Goal: Task Accomplishment & Management: Complete application form

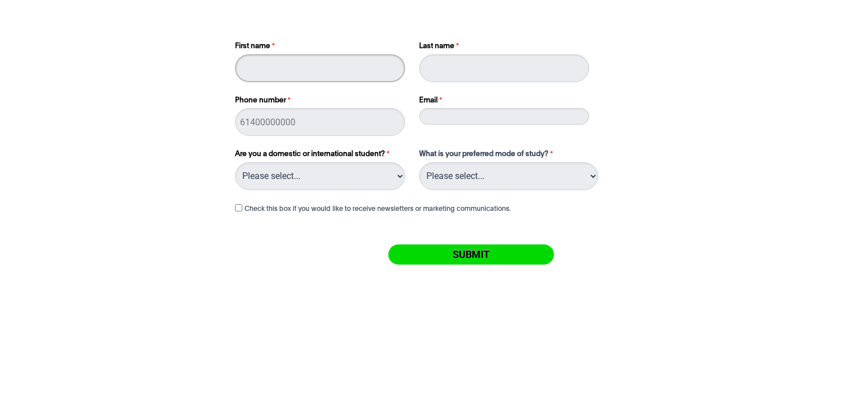
click at [320, 77] on input "First name" at bounding box center [320, 68] width 170 height 28
type input "Kara"
type input "Perrett"
type input "0403259570"
click at [480, 123] on input "Email" at bounding box center [504, 116] width 170 height 17
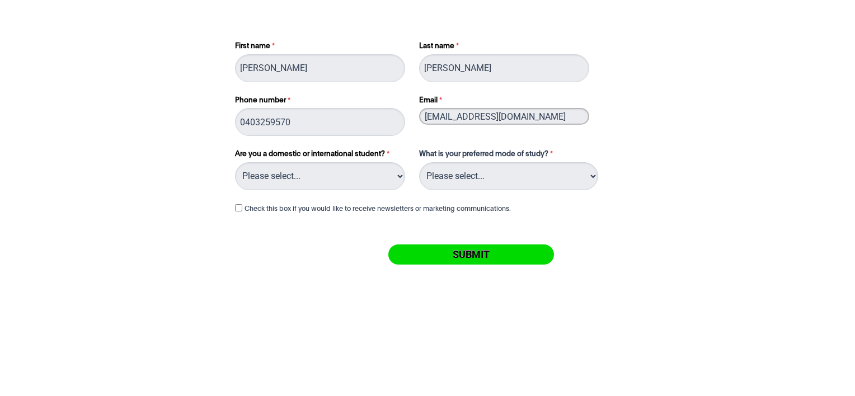
type input "Kperrett@gordontafe.edu.au"
click at [367, 166] on select "Please select... Domestic Student International Student" at bounding box center [320, 176] width 170 height 28
select select "tfa_216"
click at [235, 162] on select "Please select... Domestic Student International Student" at bounding box center [320, 176] width 170 height 28
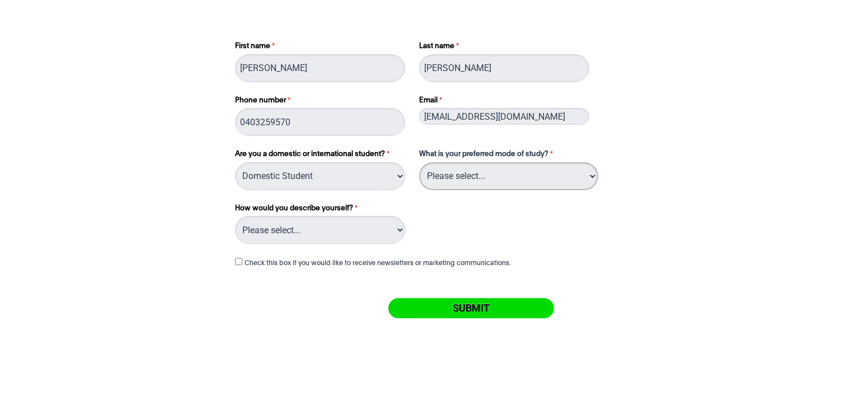
click at [515, 171] on select "Please select... On Campus Online" at bounding box center [508, 176] width 179 height 28
select select "tfa_1115"
click at [419, 162] on select "Please select... On Campus Online" at bounding box center [508, 176] width 179 height 28
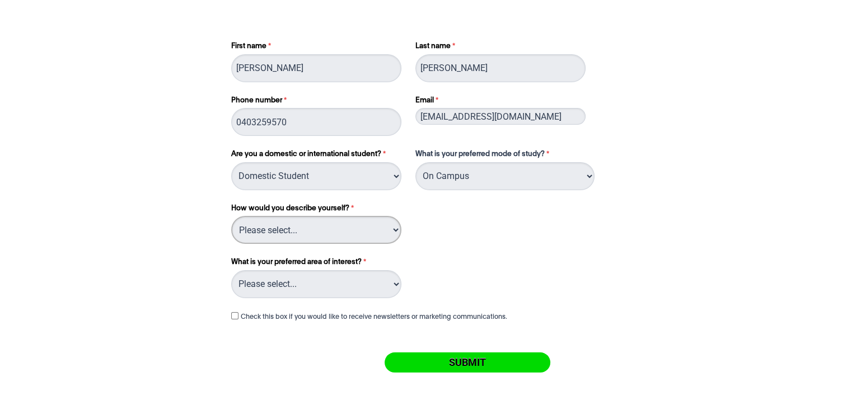
click at [387, 232] on select "Please select... I've completed Year 12 I'm looking for a career change I'm alr…" at bounding box center [316, 230] width 170 height 28
select select "tfa_158"
click at [231, 216] on select "Please select... I've completed Year 12 I'm looking for a career change I'm alr…" at bounding box center [316, 230] width 170 height 28
click at [392, 279] on select "Please select... Circus Arts Design Courses Fashion Courses Film & Theatre Cour…" at bounding box center [316, 284] width 170 height 28
select select "tfa_1066"
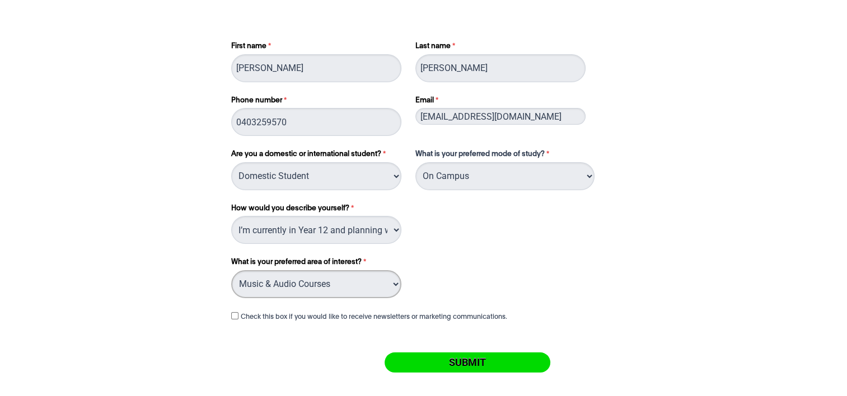
click at [231, 270] on select "Please select... Circus Arts Design Courses Fashion Courses Film & Theatre Cour…" at bounding box center [316, 284] width 170 height 28
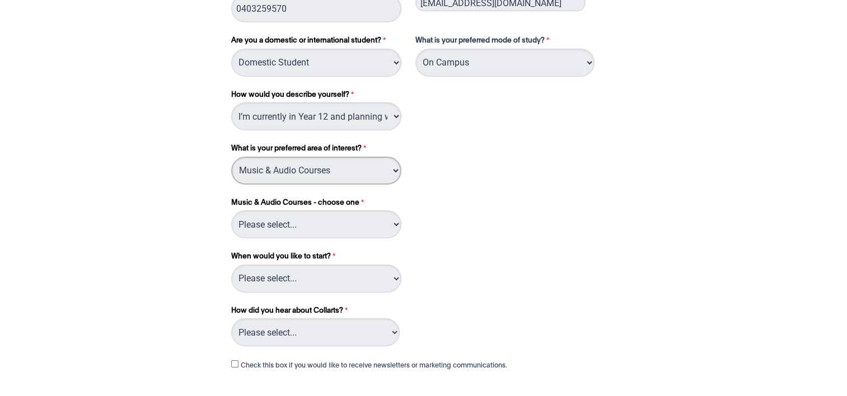
scroll to position [114, 0]
click at [397, 221] on select "Please select... Audio Production Entertainment Management Music Performance Mu…" at bounding box center [316, 224] width 170 height 28
click at [528, 263] on div "Graduate Certificate- choose one Please select... Graduate Certification in Hig…" at bounding box center [424, 267] width 394 height 54
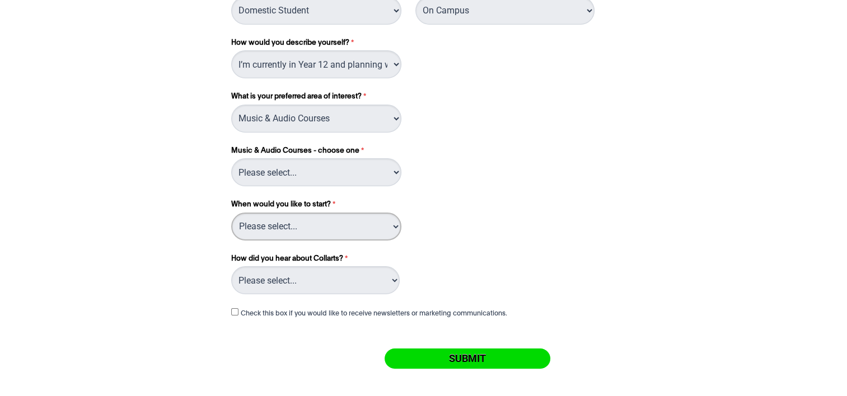
click at [383, 222] on select "Please select... Trimester 3 2025, starting September 2025 Trimester 1 2026, st…" at bounding box center [316, 227] width 170 height 28
select select "tfa_1140"
click at [231, 213] on select "Please select... Trimester 3 2025, starting September 2025 Trimester 1 2026, st…" at bounding box center [316, 227] width 170 height 28
click at [305, 280] on select "Please select... Advertising- Facebook Advertising- Google Advertising- Instagr…" at bounding box center [315, 280] width 168 height 28
select select "tfa_1055"
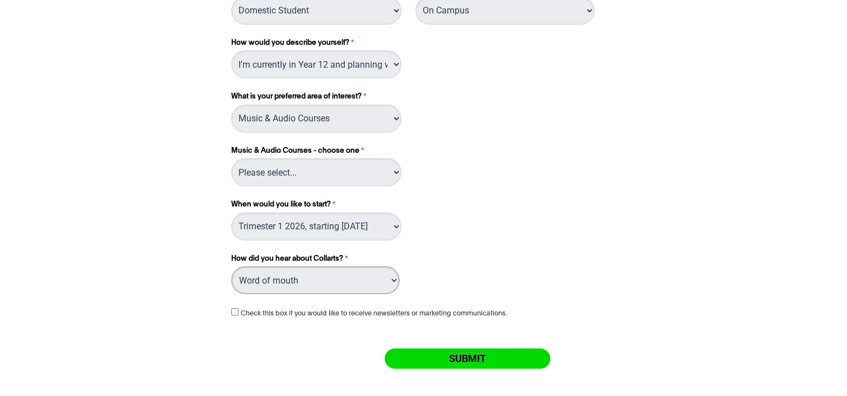
click at [231, 266] on select "Please select... Advertising- Facebook Advertising- Google Advertising- Instagr…" at bounding box center [315, 280] width 168 height 28
click at [326, 172] on select "Please select... Audio Production Entertainment Management Music Performance Mu…" at bounding box center [316, 172] width 170 height 28
select select "tfa_1091"
click at [231, 158] on select "Please select... Audio Production Entertainment Management Music Performance Mu…" at bounding box center [316, 172] width 170 height 28
click at [491, 358] on input "Submit" at bounding box center [467, 359] width 166 height 20
